Goal: Task Accomplishment & Management: Manage account settings

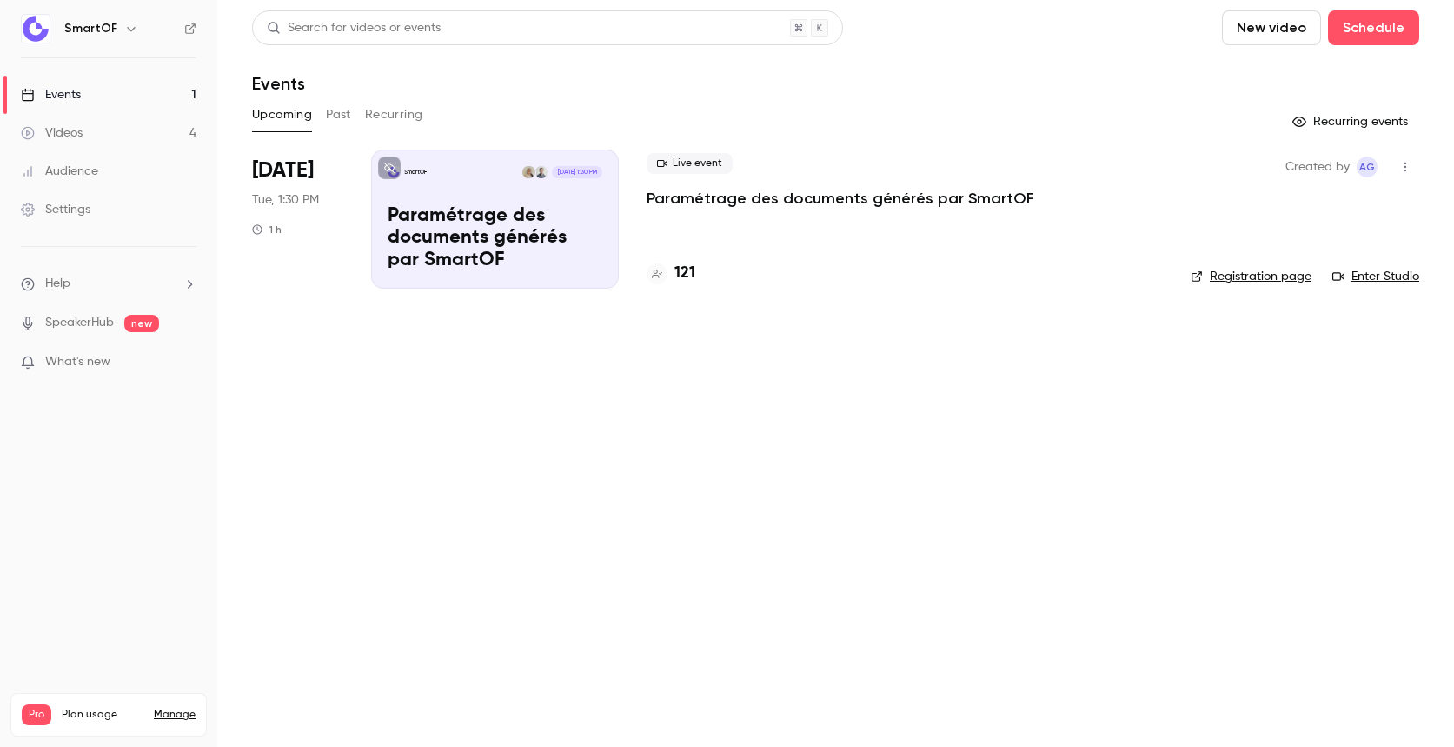
click at [697, 199] on p "Paramétrage des documents générés par SmartOF" at bounding box center [841, 198] width 388 height 21
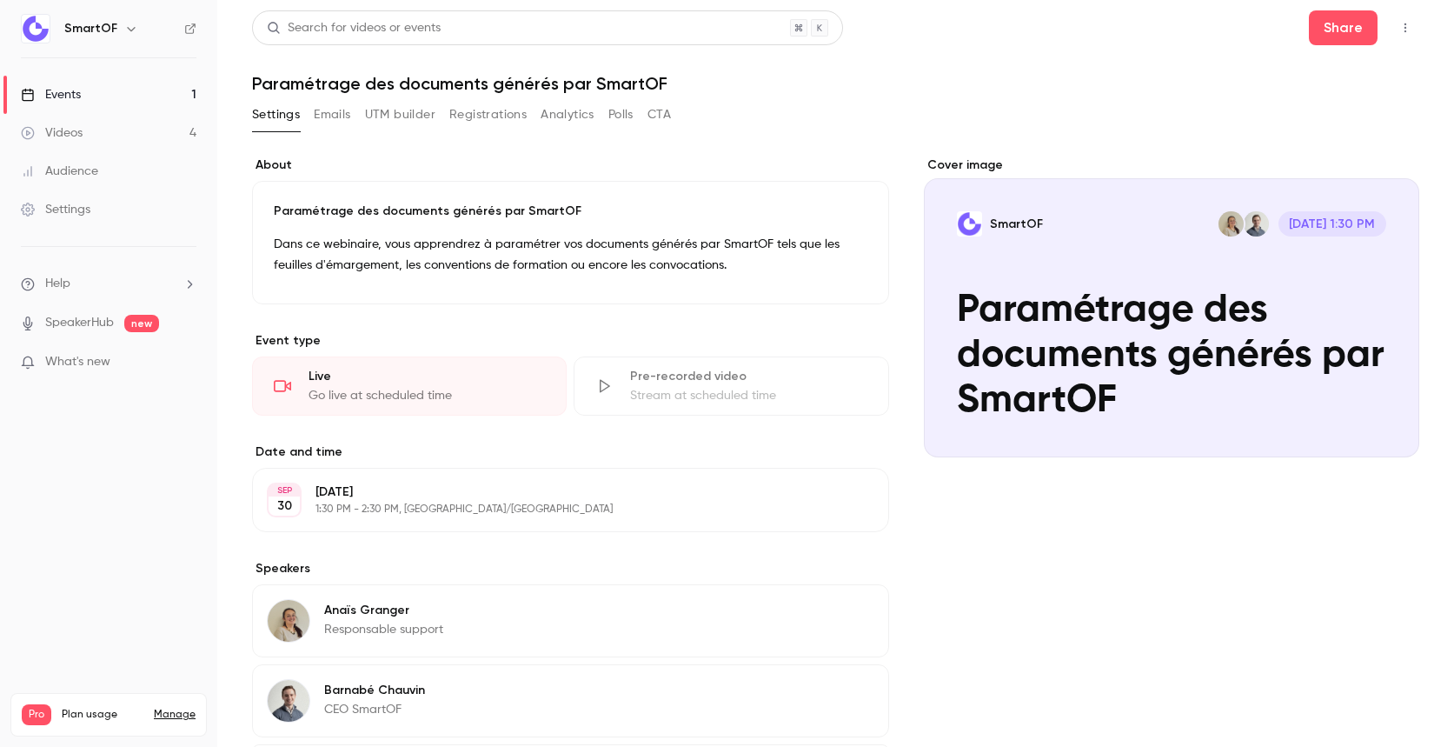
click at [498, 115] on button "Registrations" at bounding box center [487, 115] width 77 height 28
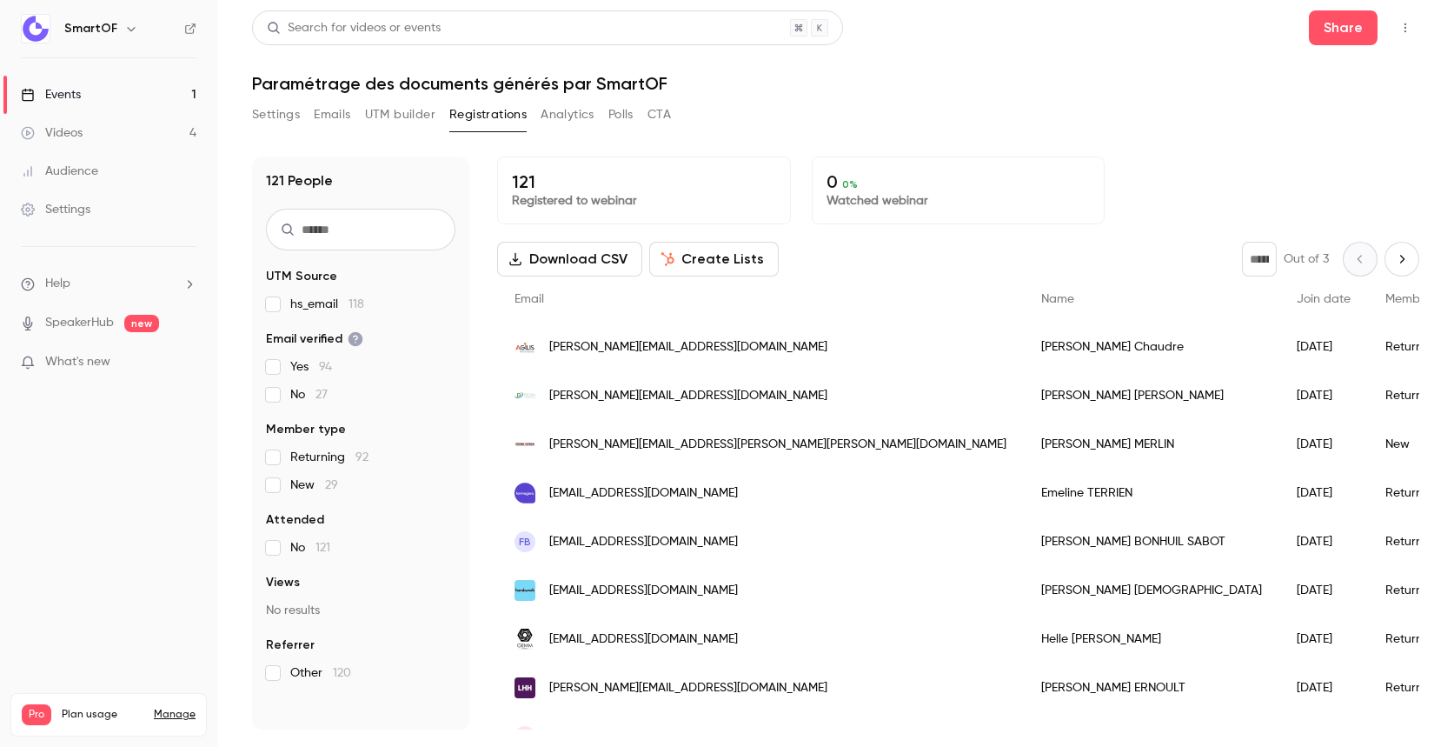
click at [731, 263] on button "Create Lists" at bounding box center [714, 259] width 130 height 35
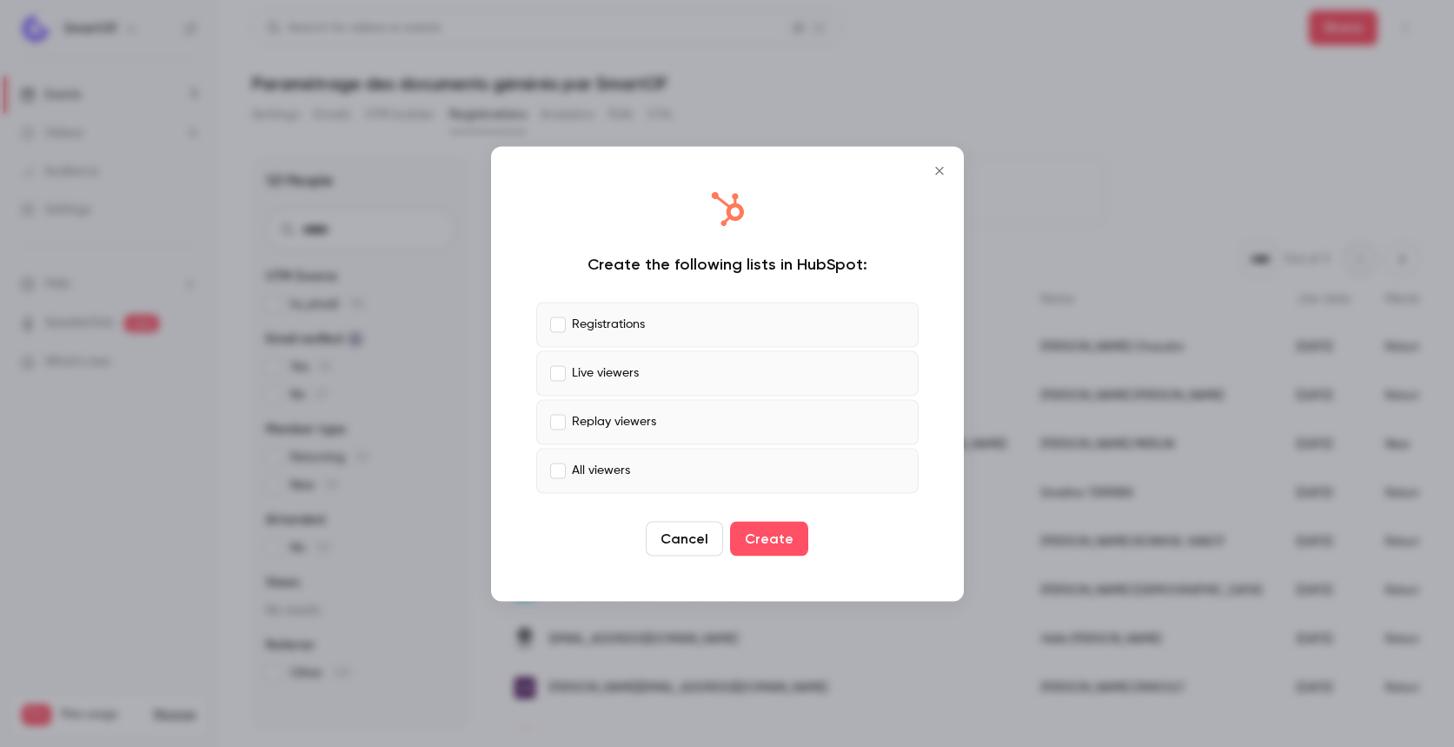
click at [599, 371] on p "Live viewers" at bounding box center [605, 373] width 67 height 18
click at [602, 421] on p "Replay viewers" at bounding box center [614, 422] width 84 height 18
click at [603, 469] on p "All viewers" at bounding box center [601, 471] width 58 height 18
click at [795, 537] on button "Create" at bounding box center [769, 538] width 78 height 35
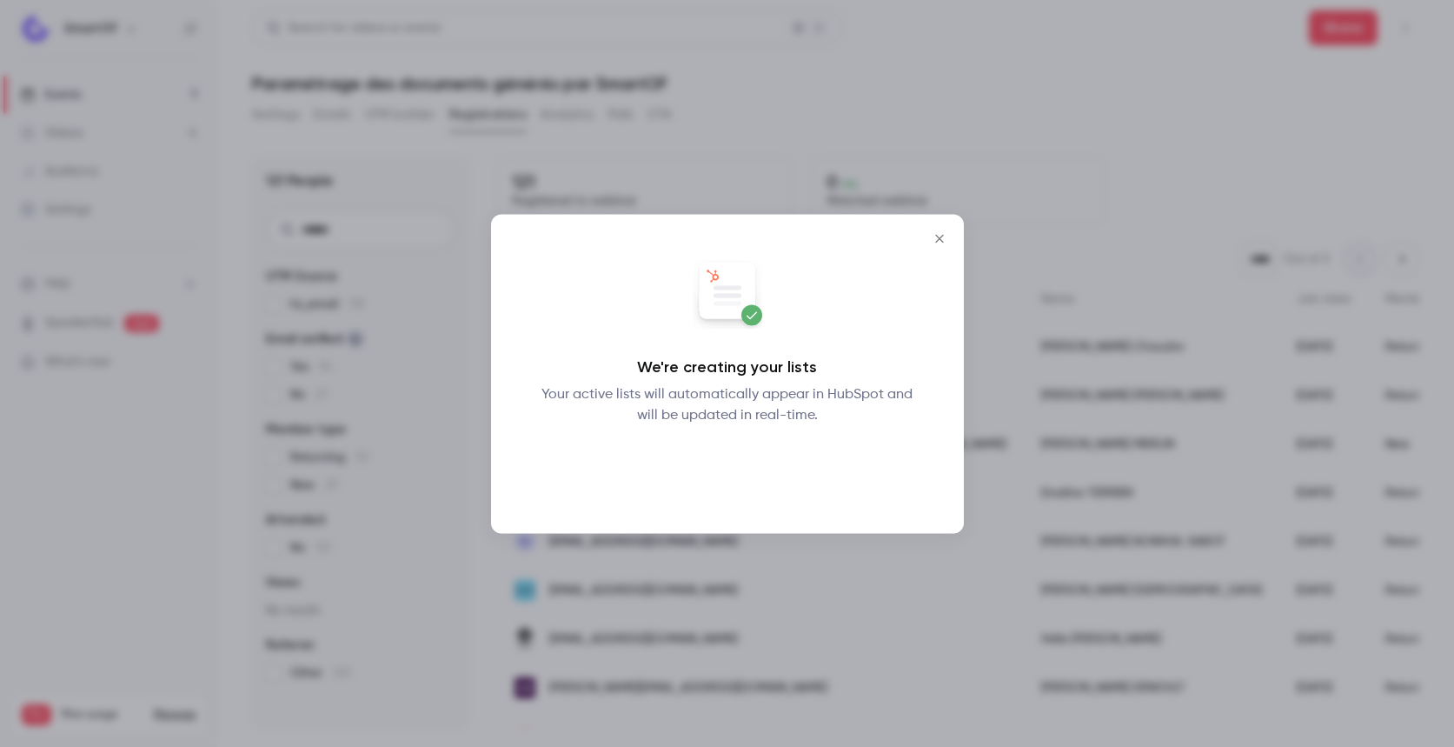
click at [742, 462] on button "Okay" at bounding box center [726, 470] width 63 height 35
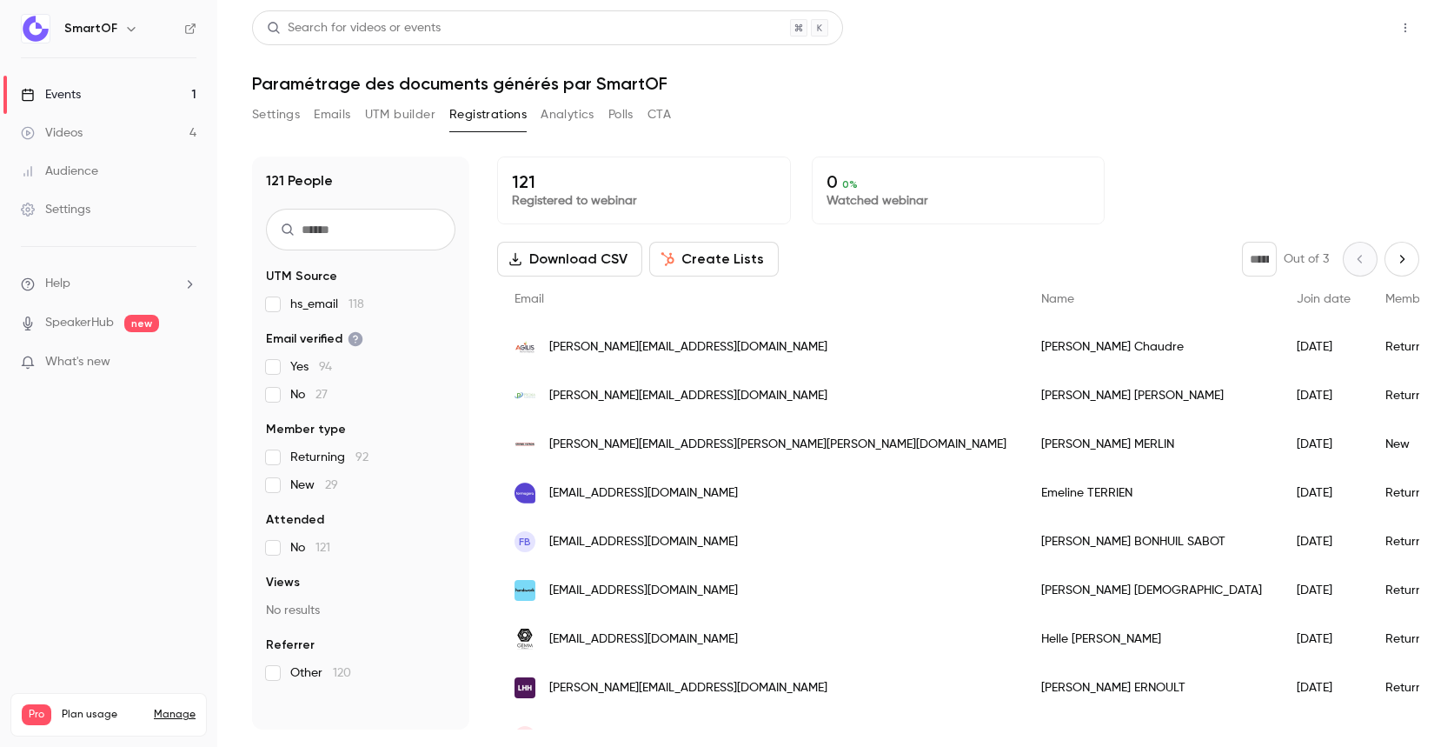
click at [1330, 26] on button "Share" at bounding box center [1343, 27] width 69 height 35
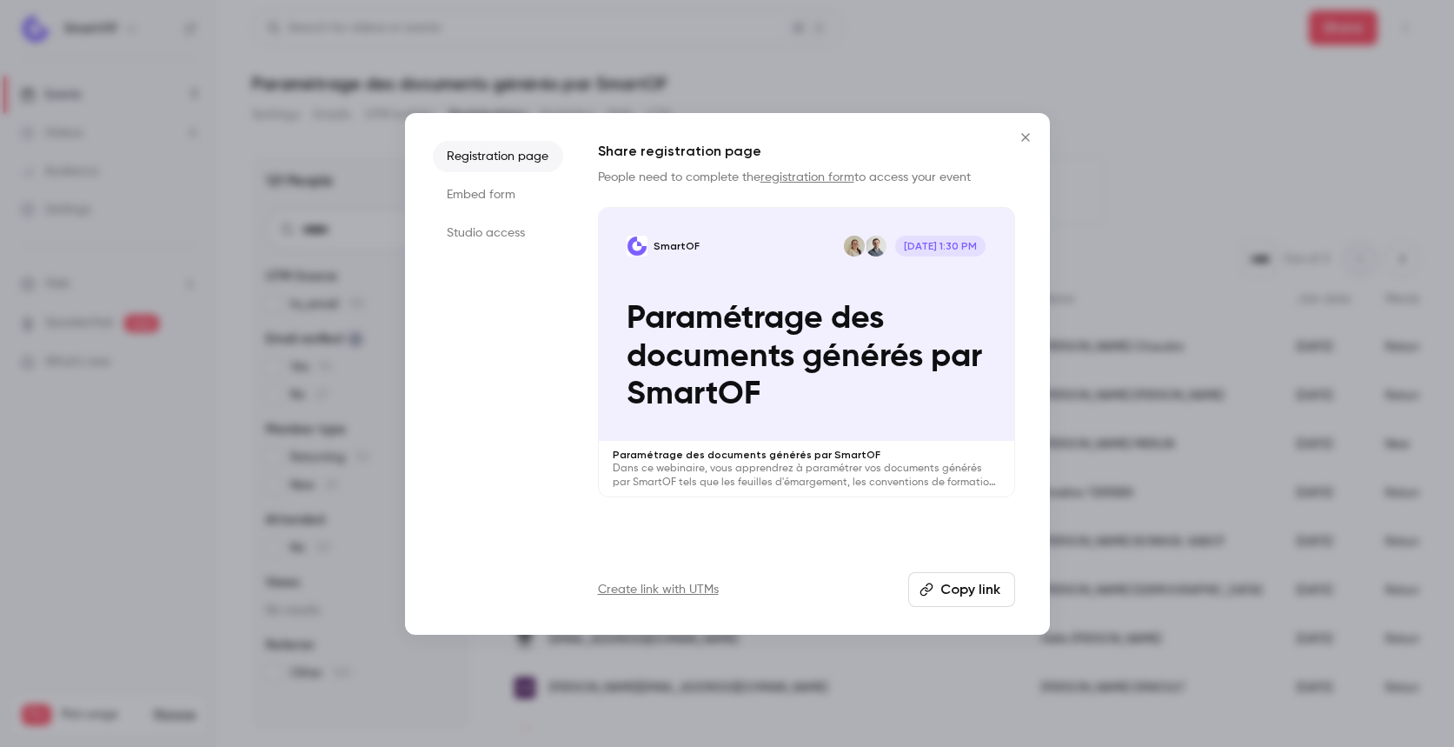
click at [978, 590] on button "Copy link" at bounding box center [961, 589] width 107 height 35
